Goal: Register for event/course

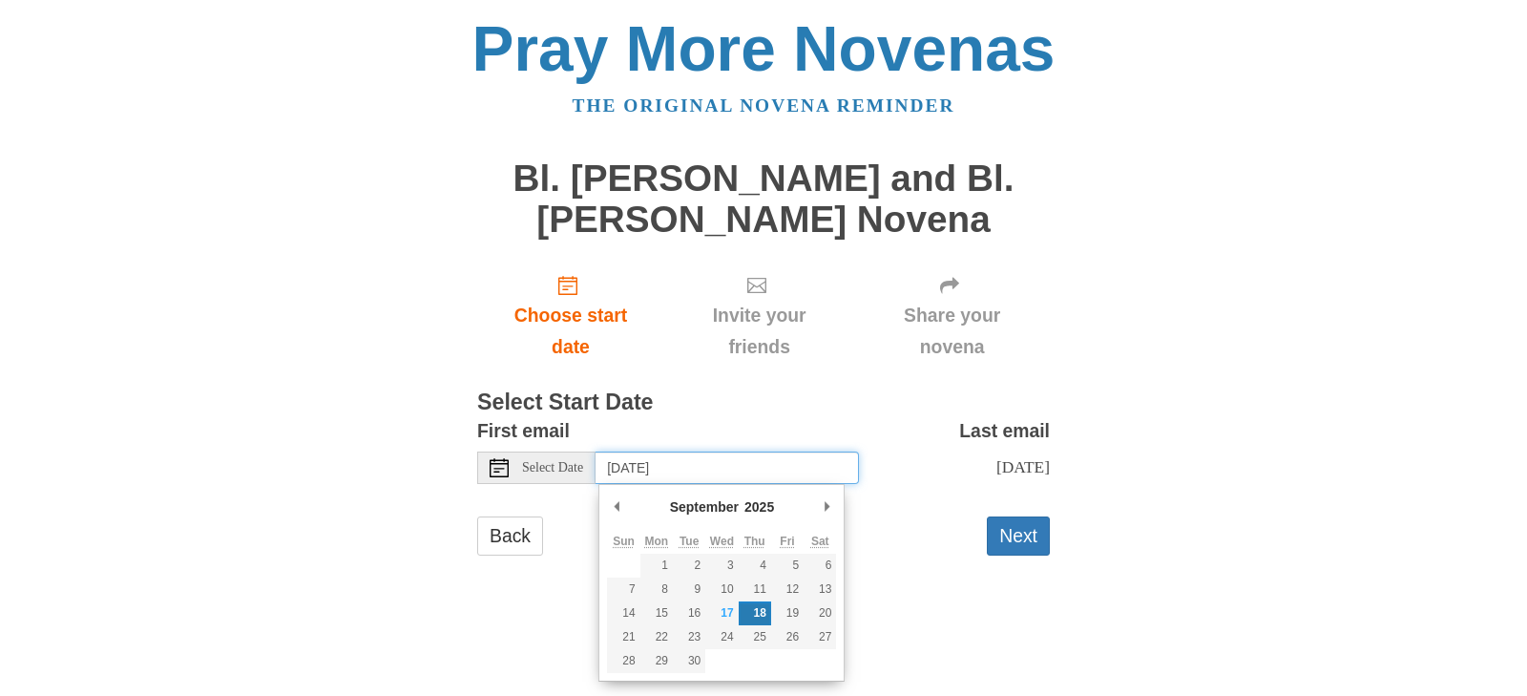
click at [647, 470] on input "Thursday, September 18th" at bounding box center [727, 468] width 263 height 32
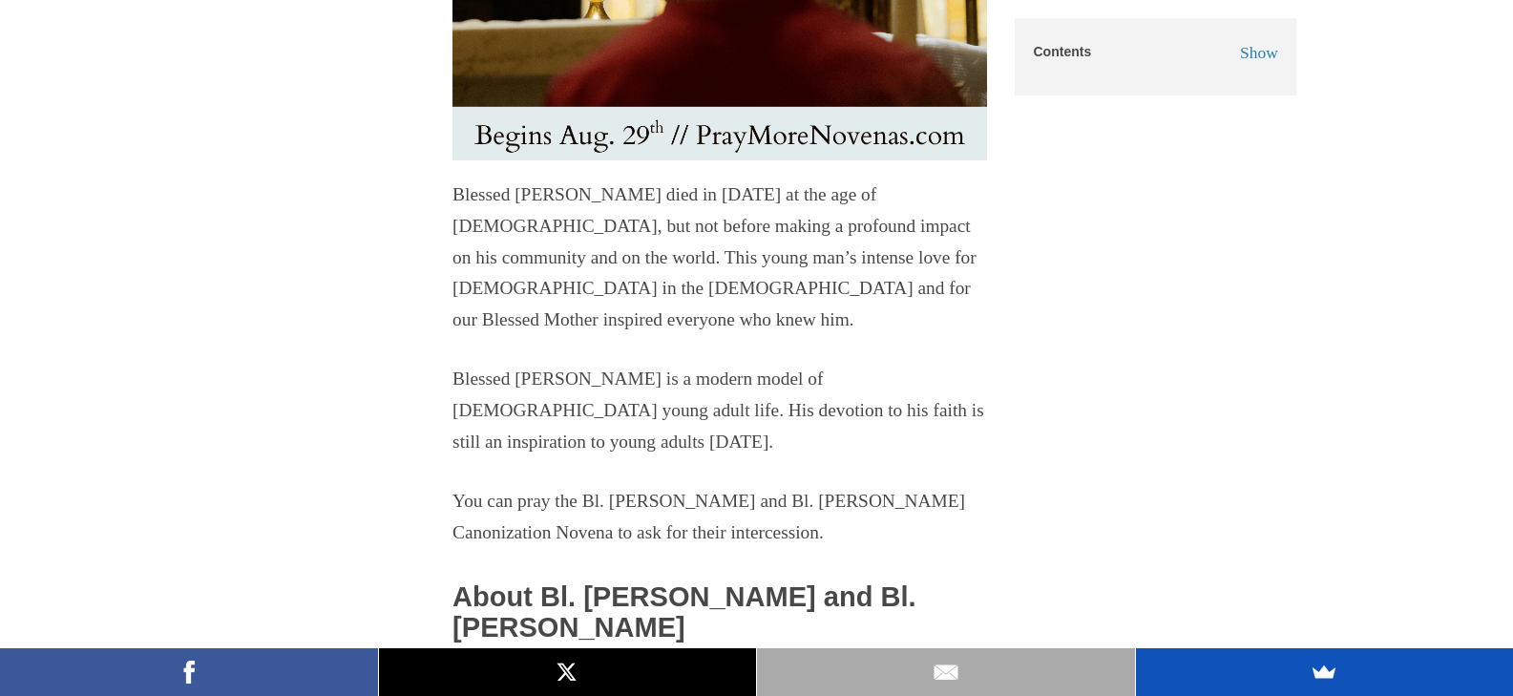
scroll to position [955, 0]
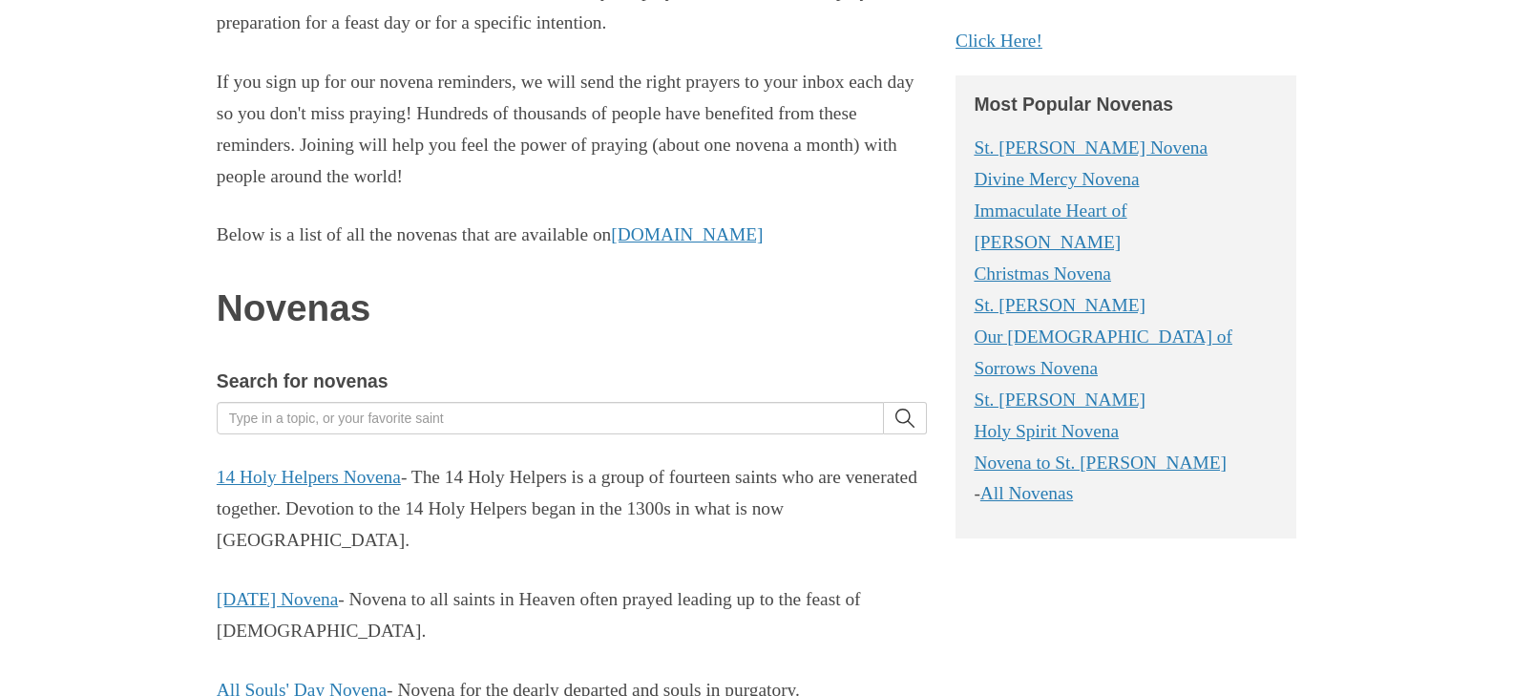
scroll to position [286, 0]
drag, startPoint x: 272, startPoint y: 478, endPoint x: 378, endPoint y: 454, distance: 108.6
click at [272, 477] on link "14 Holy Helpers Novena" at bounding box center [309, 475] width 184 height 20
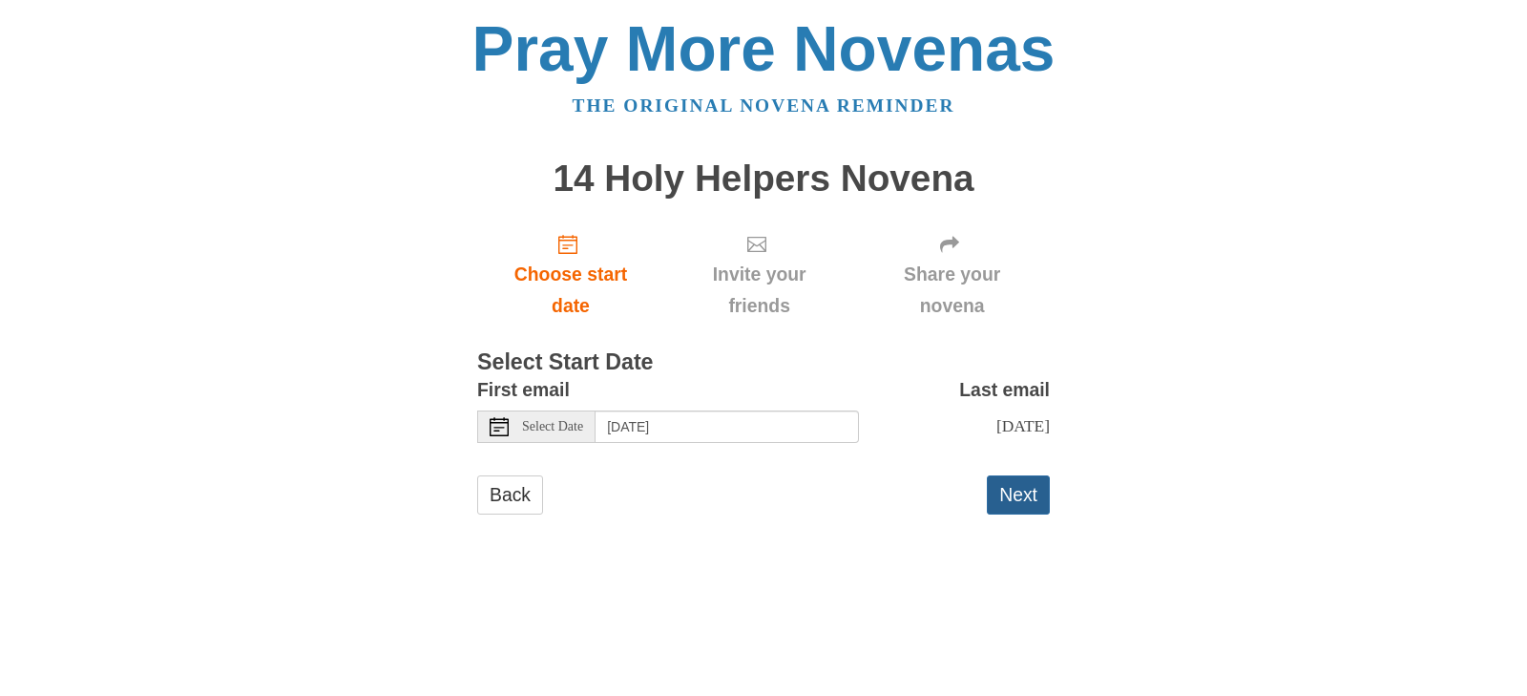
click at [1014, 515] on button "Next" at bounding box center [1018, 494] width 63 height 39
